Goal: Transaction & Acquisition: Download file/media

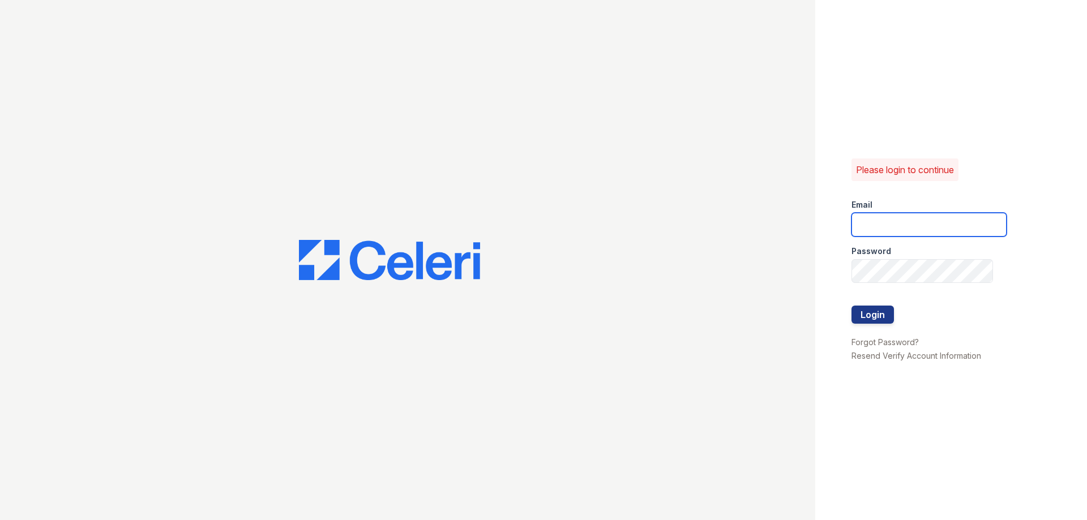
click at [918, 224] on input "email" at bounding box center [928, 225] width 155 height 24
type input "juliann.sutherland@greystar.com"
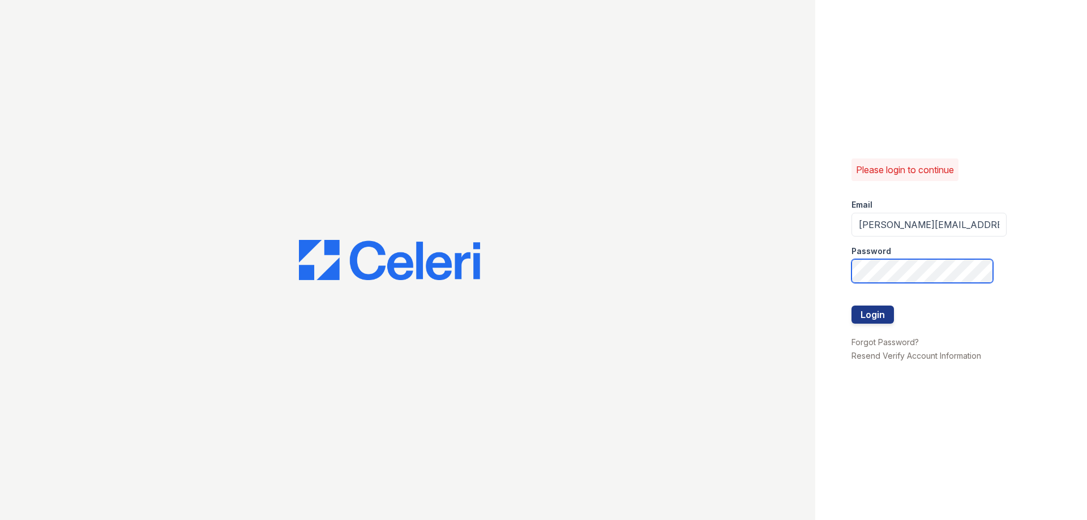
click at [851, 306] on button "Login" at bounding box center [872, 315] width 42 height 18
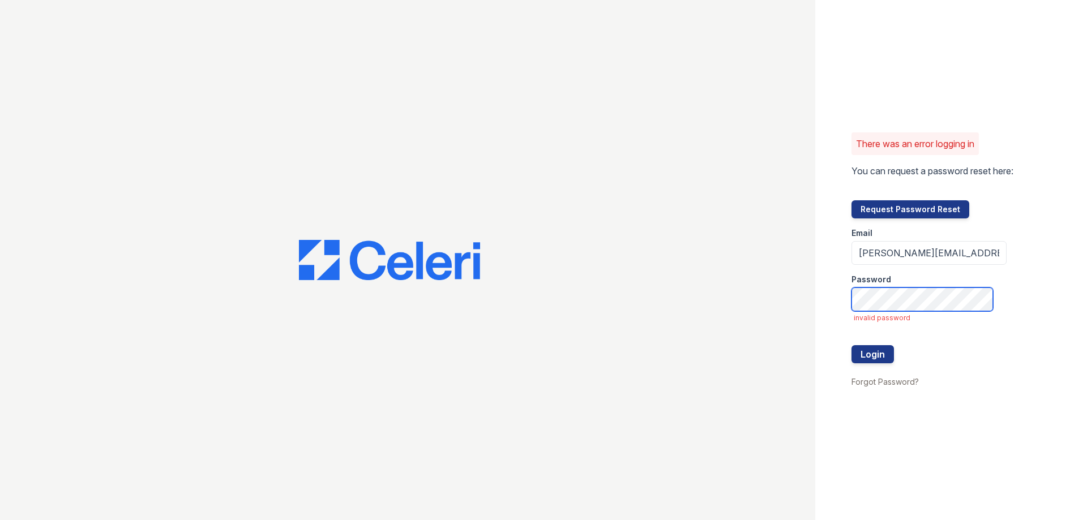
click at [851, 345] on button "Login" at bounding box center [872, 354] width 42 height 18
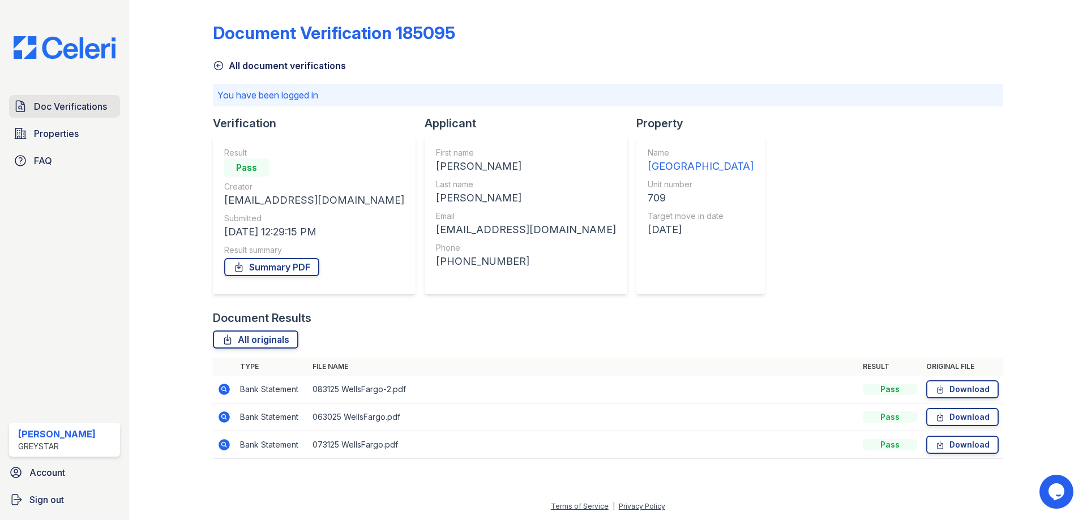
click at [97, 107] on span "Doc Verifications" at bounding box center [70, 107] width 73 height 14
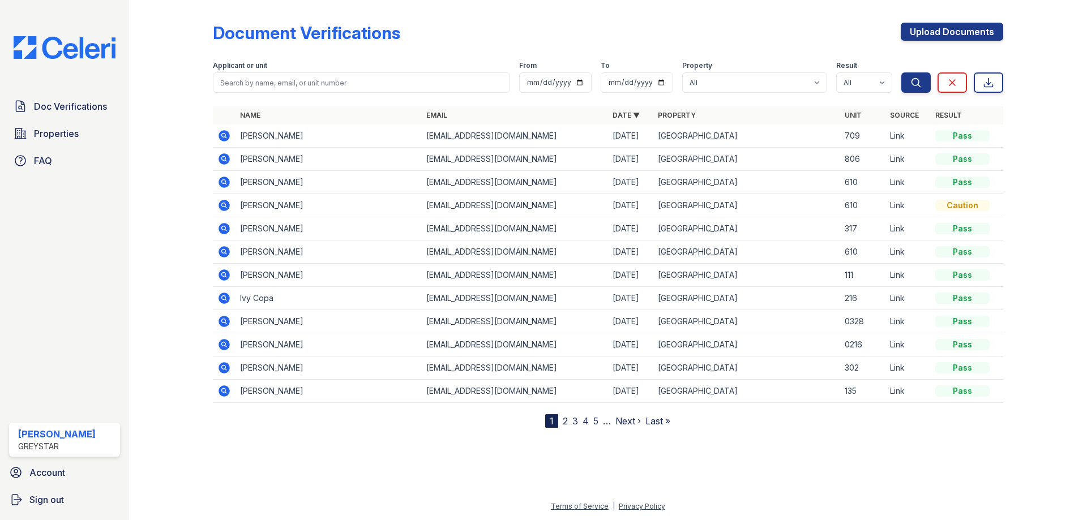
click at [221, 158] on icon at bounding box center [224, 159] width 14 height 14
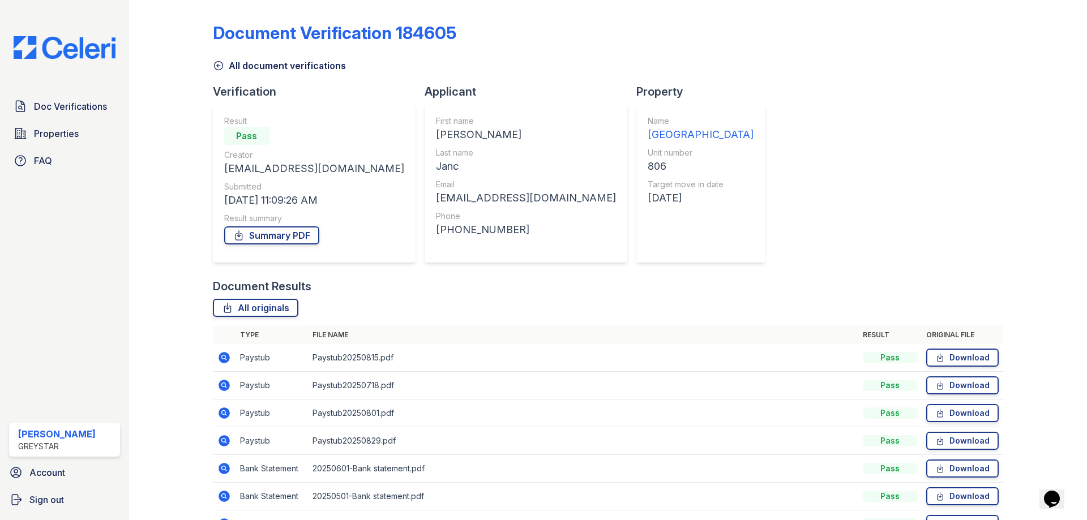
scroll to position [68, 0]
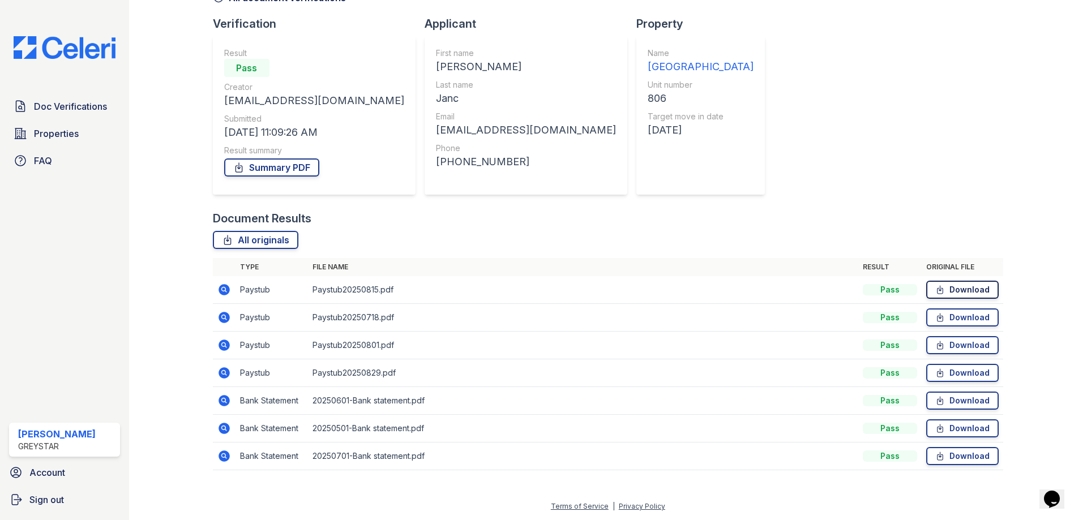
click at [944, 295] on link "Download" at bounding box center [962, 290] width 72 height 18
click at [948, 317] on link "Download" at bounding box center [962, 317] width 72 height 18
click at [945, 346] on link "Download" at bounding box center [962, 345] width 72 height 18
click at [941, 374] on link "Download" at bounding box center [962, 373] width 72 height 18
